Goal: Obtain resource: Download file/media

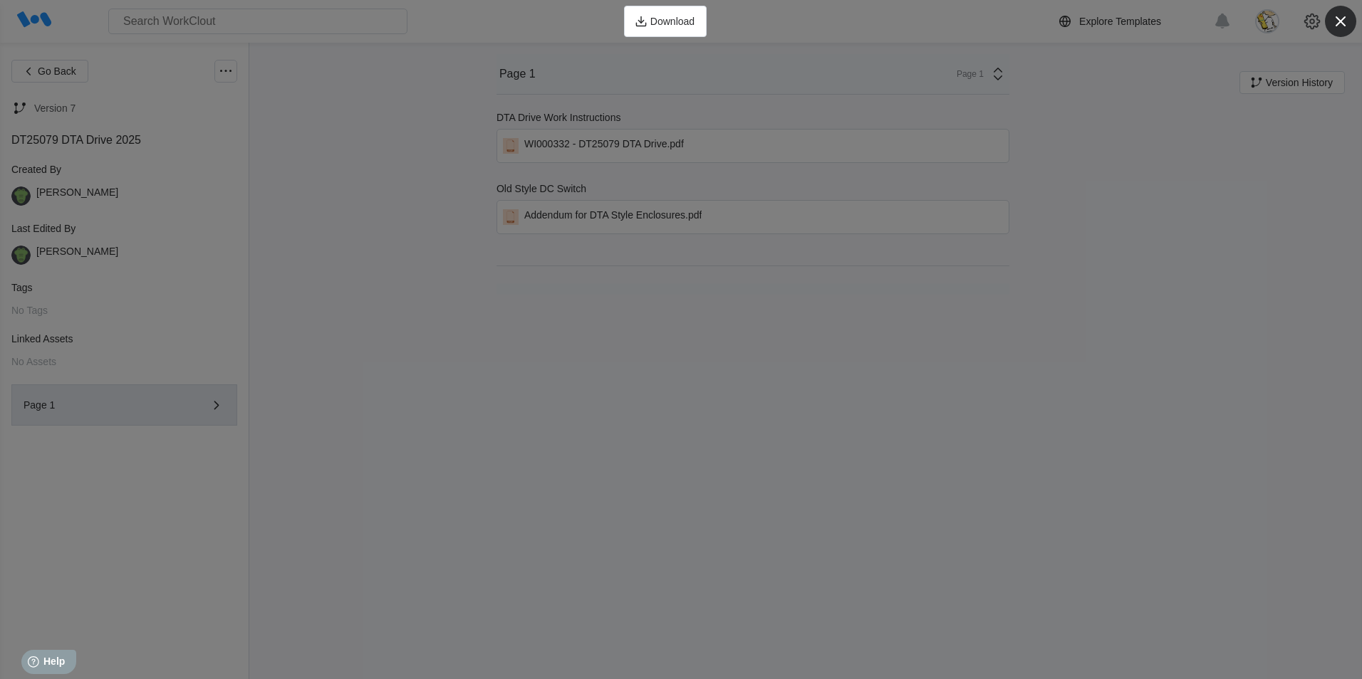
click at [1337, 22] on icon "button" at bounding box center [1340, 21] width 20 height 20
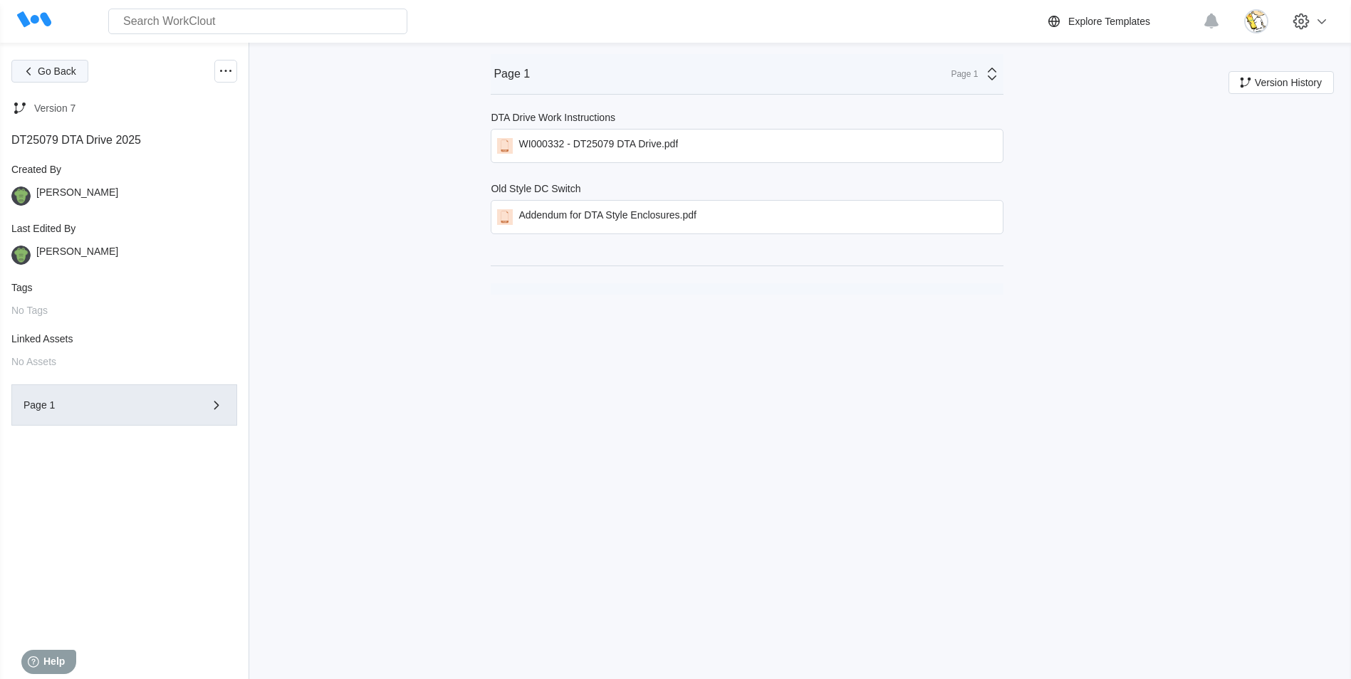
click at [60, 68] on span "Go Back" at bounding box center [57, 71] width 38 height 10
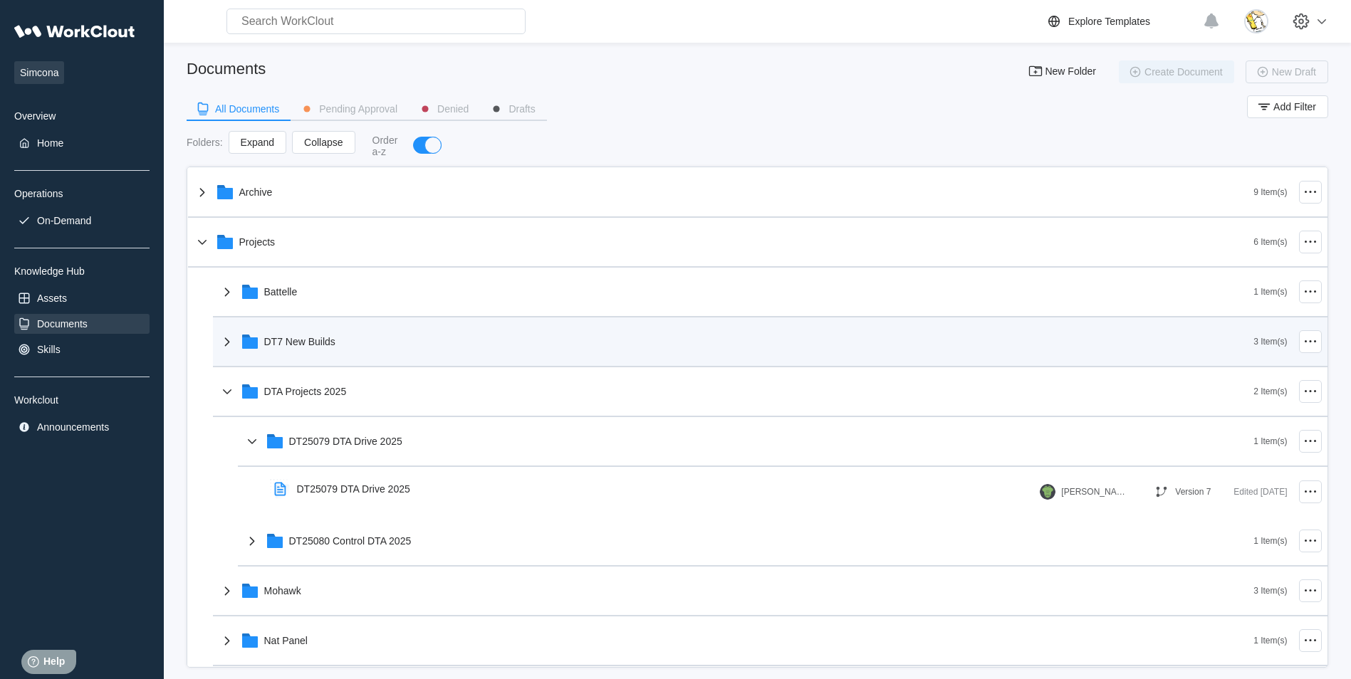
click at [343, 344] on div "DT7 New Builds" at bounding box center [736, 341] width 1035 height 37
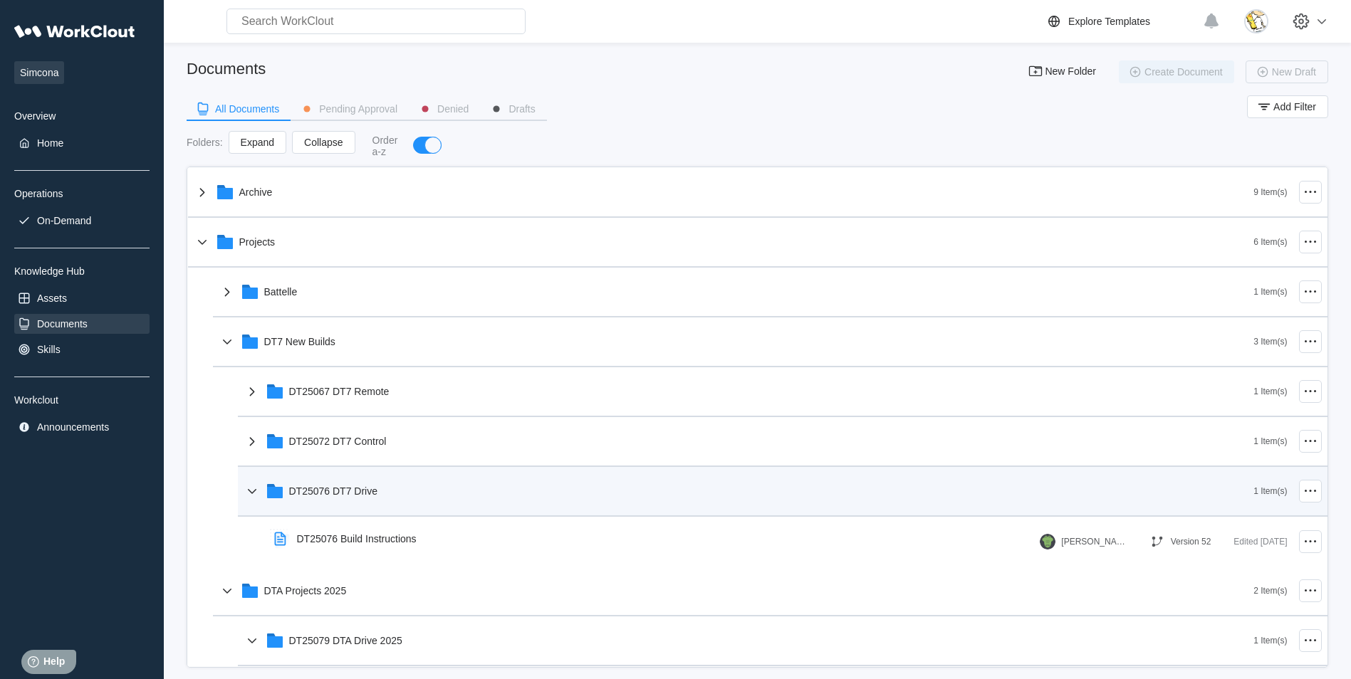
click at [375, 487] on div "DT25076 DT7 Drive" at bounding box center [333, 491] width 89 height 11
click at [378, 493] on div "DT25076 DT7 Drive" at bounding box center [749, 491] width 1010 height 37
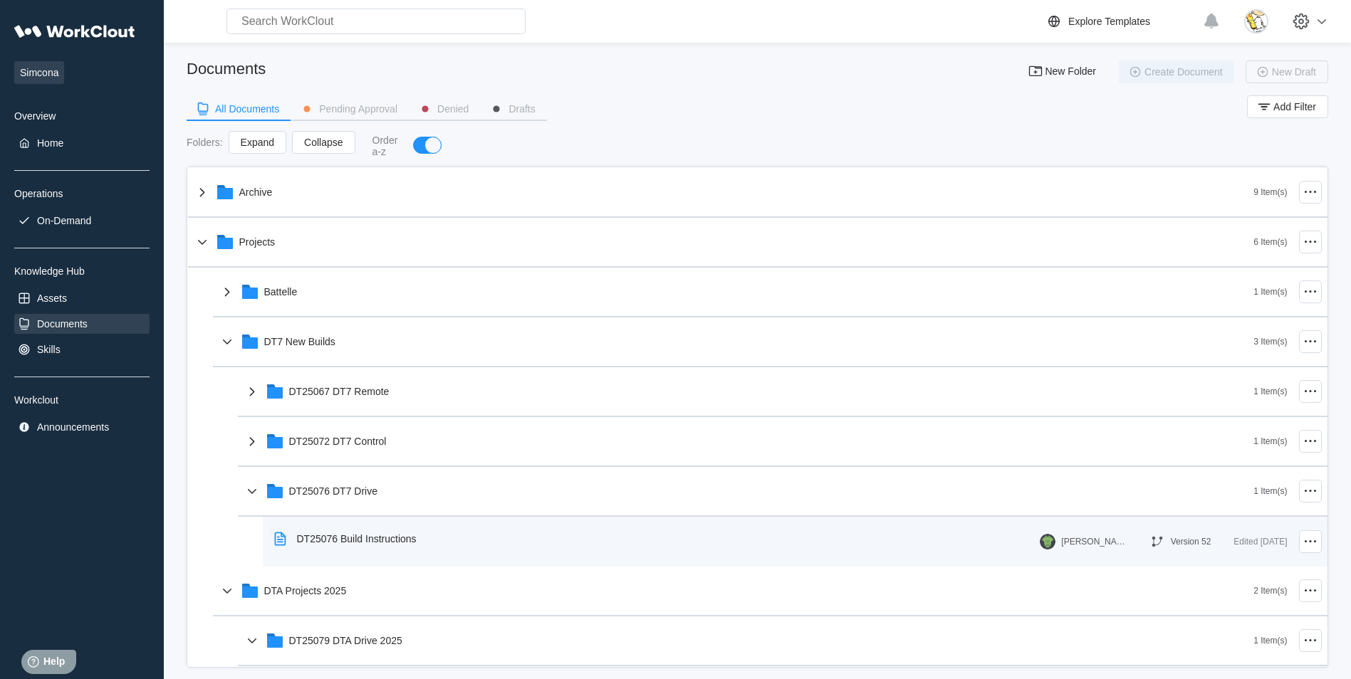
click at [374, 533] on div "DT25076 Build Instructions" at bounding box center [357, 538] width 120 height 11
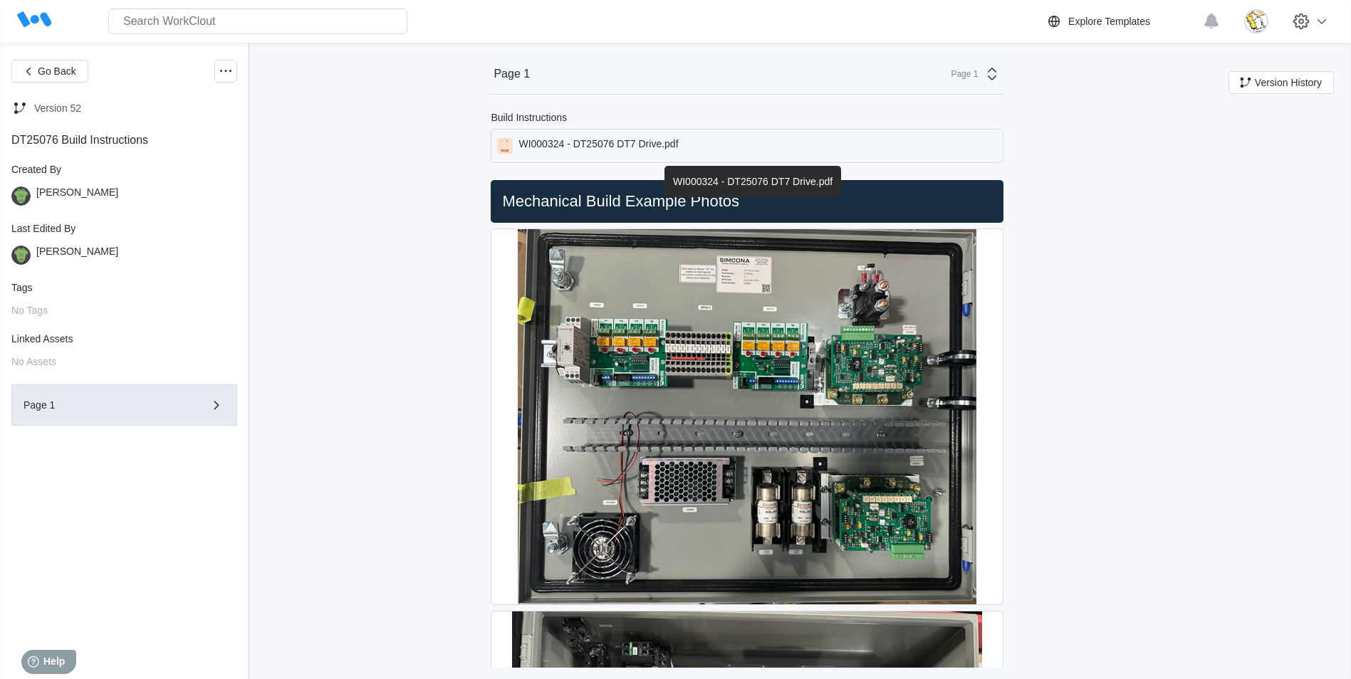
click at [611, 151] on div "WI000324 - DT25076 DT7 Drive.pdf" at bounding box center [598, 146] width 160 height 16
